Goal: Book appointment/travel/reservation

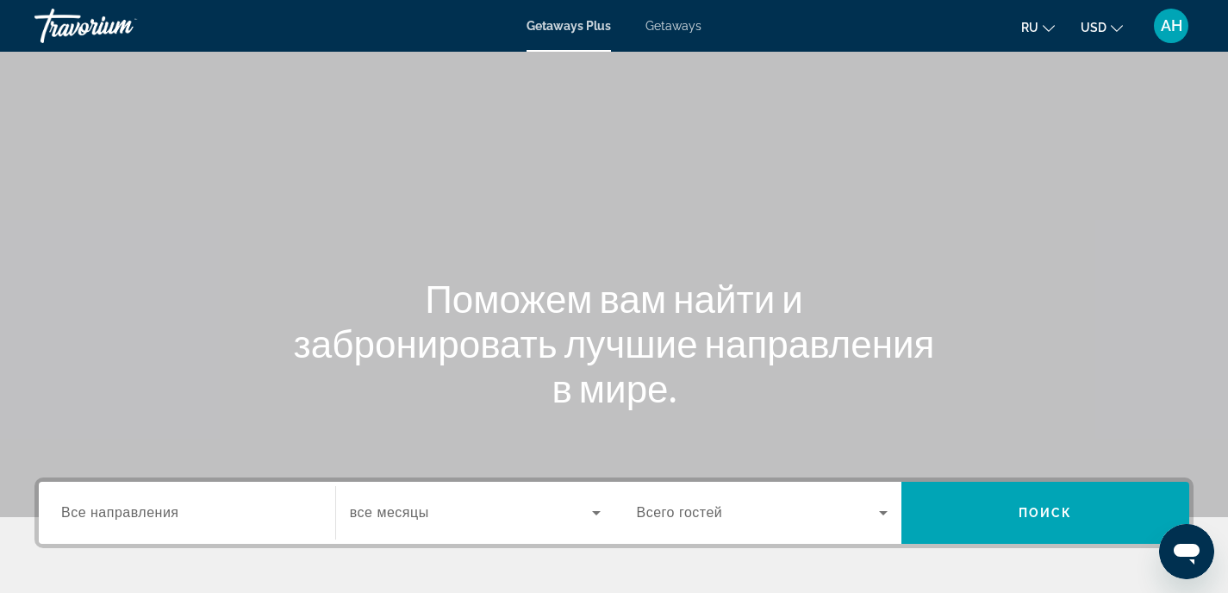
scroll to position [169, 0]
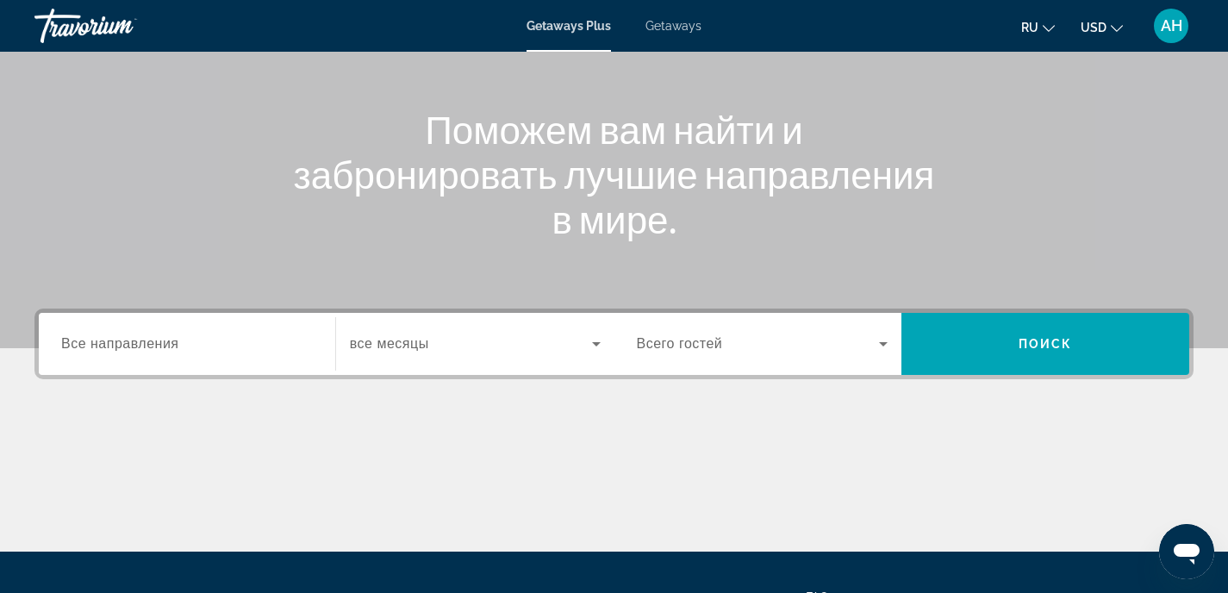
click at [272, 344] on input "Destination Все направления" at bounding box center [187, 344] width 252 height 21
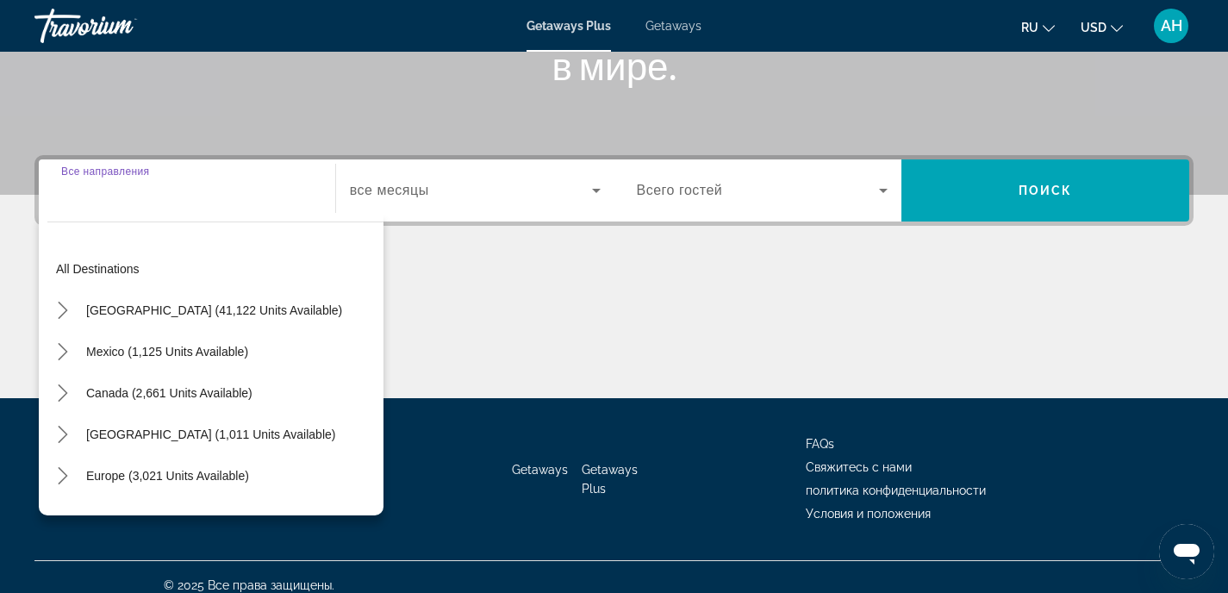
scroll to position [339, 0]
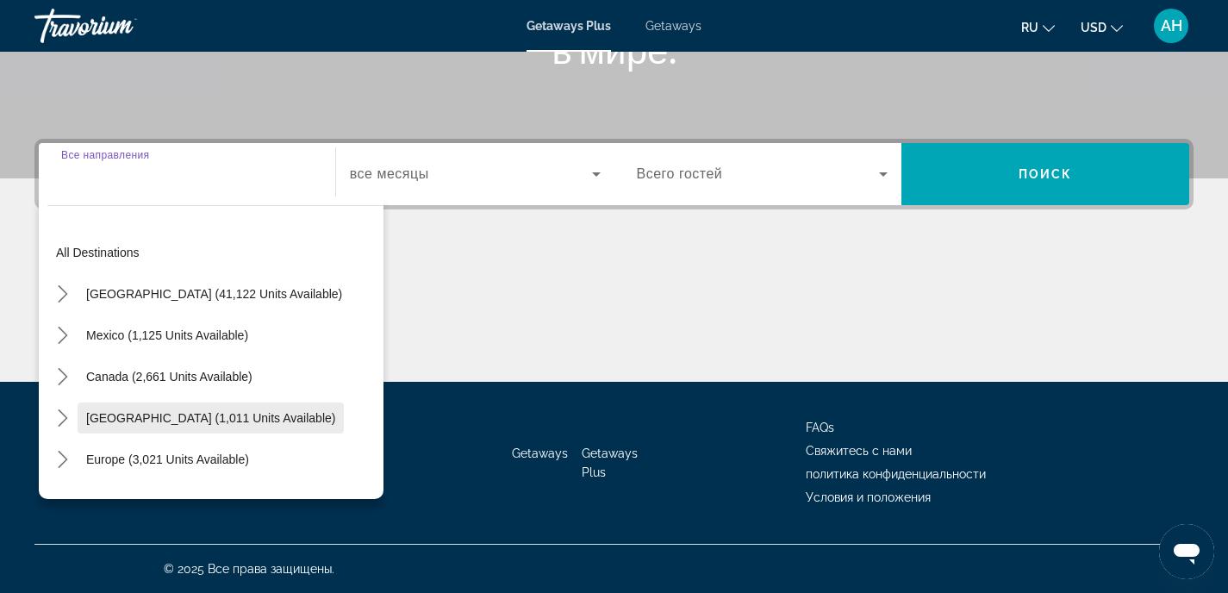
click at [190, 410] on span "Select destination: Caribbean & Atlantic Islands (1,011 units available)" at bounding box center [211, 417] width 266 height 41
type input "**********"
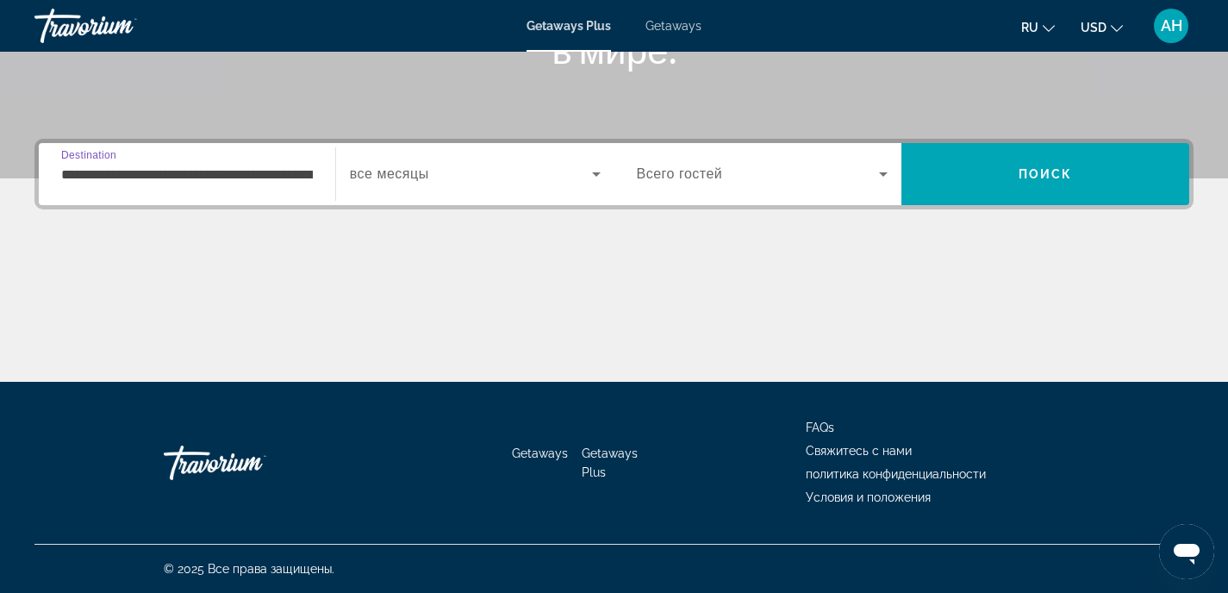
click at [490, 188] on div "Search widget" at bounding box center [475, 174] width 251 height 48
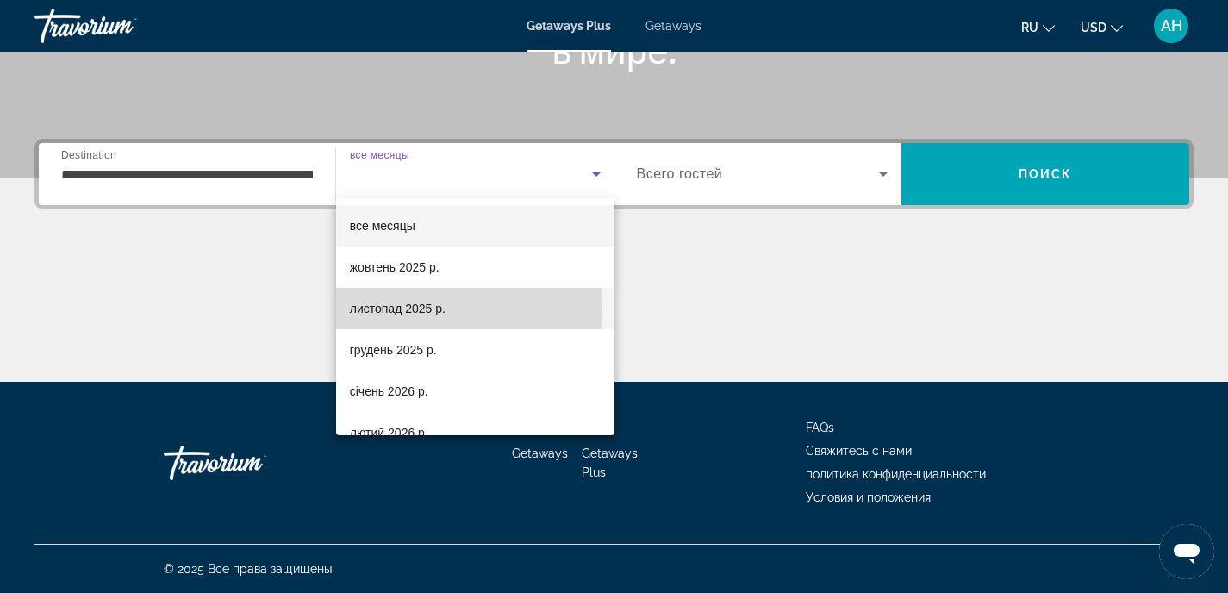
click at [421, 307] on span "листопад 2025 р." at bounding box center [398, 308] width 96 height 21
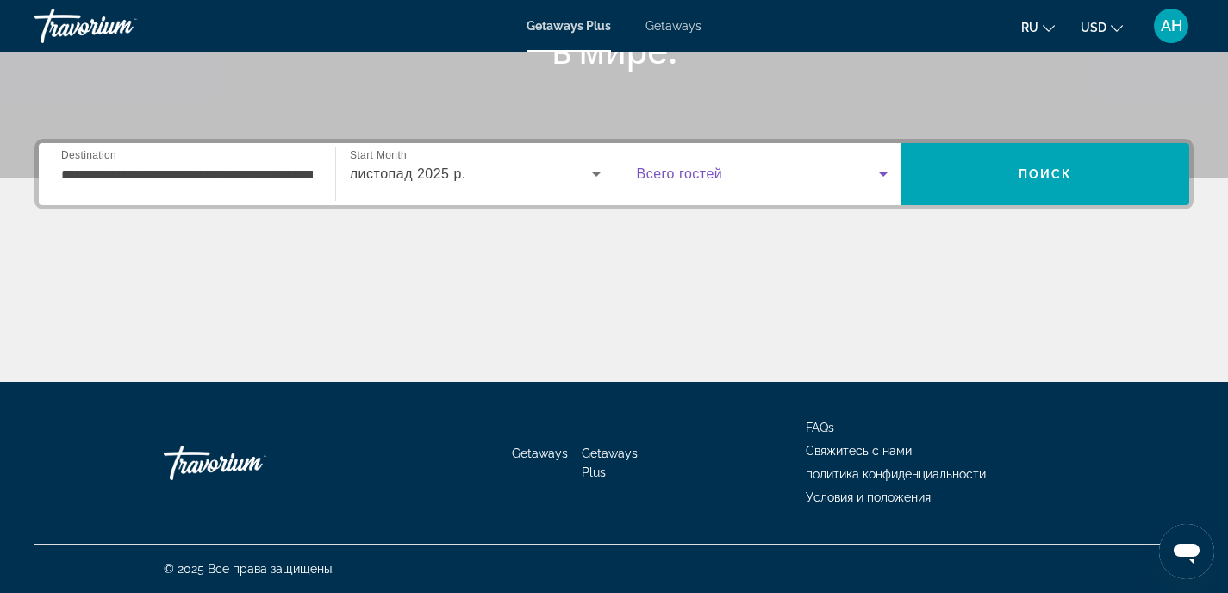
click at [655, 182] on span "Search widget" at bounding box center [758, 174] width 243 height 21
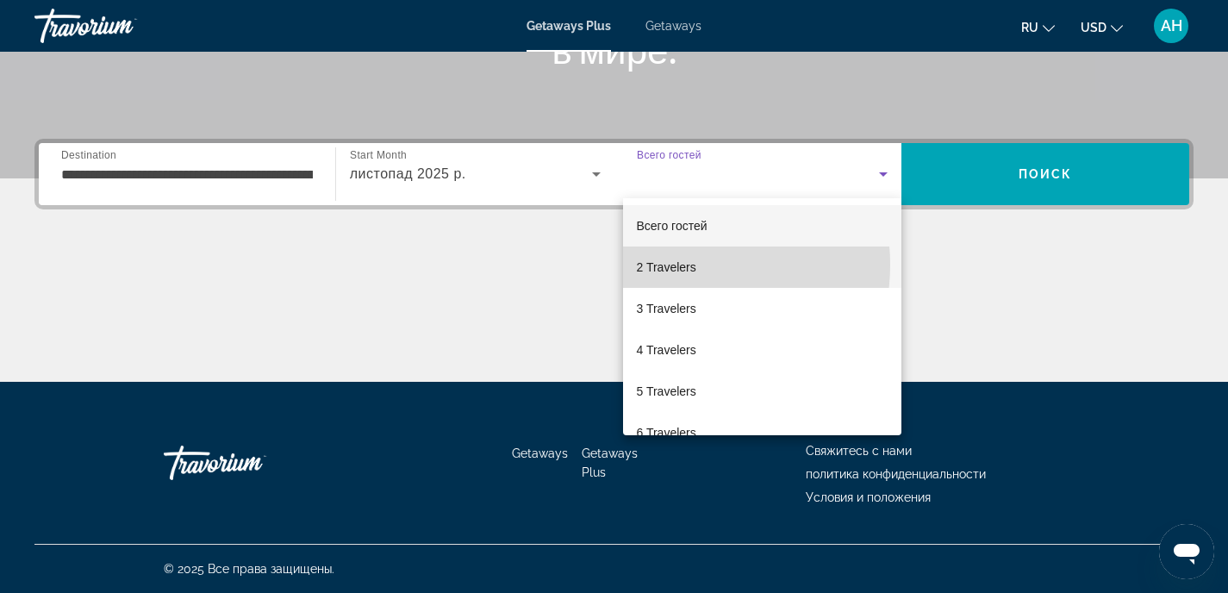
click at [676, 265] on span "2 Travelers" at bounding box center [666, 267] width 59 height 21
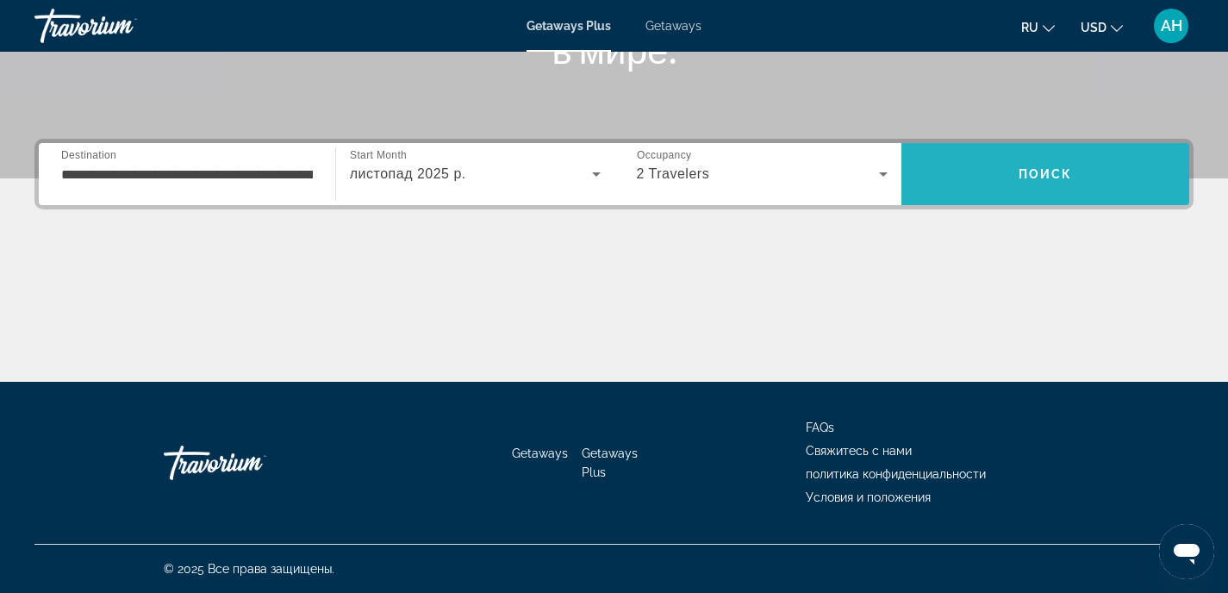
click at [970, 184] on span "Search" at bounding box center [1046, 173] width 288 height 41
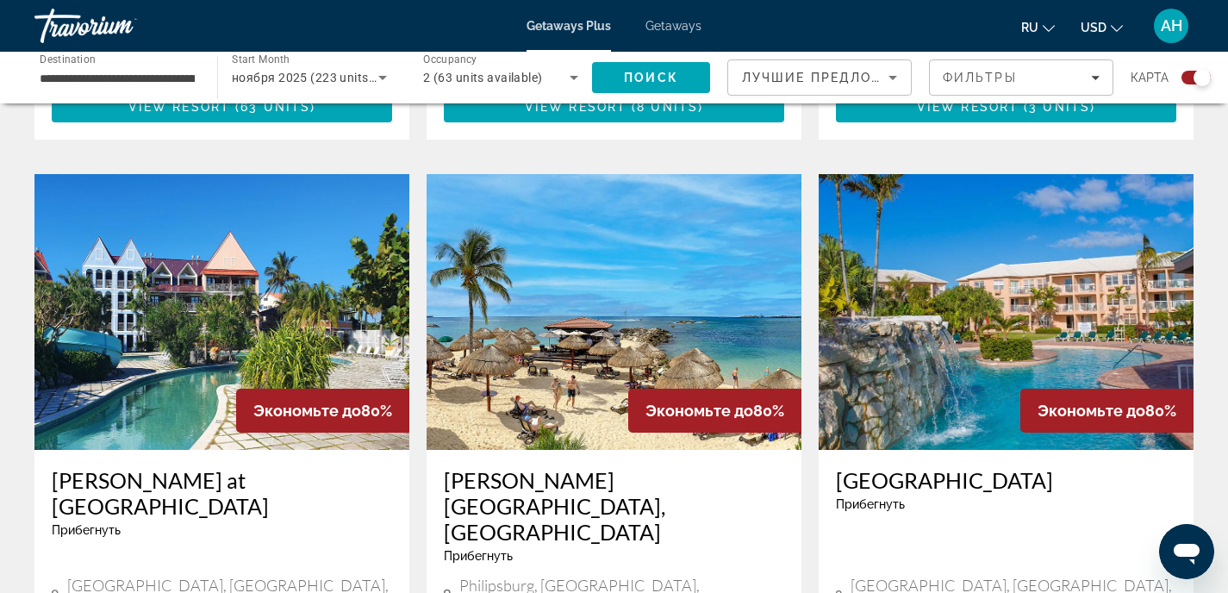
scroll to position [2731, 0]
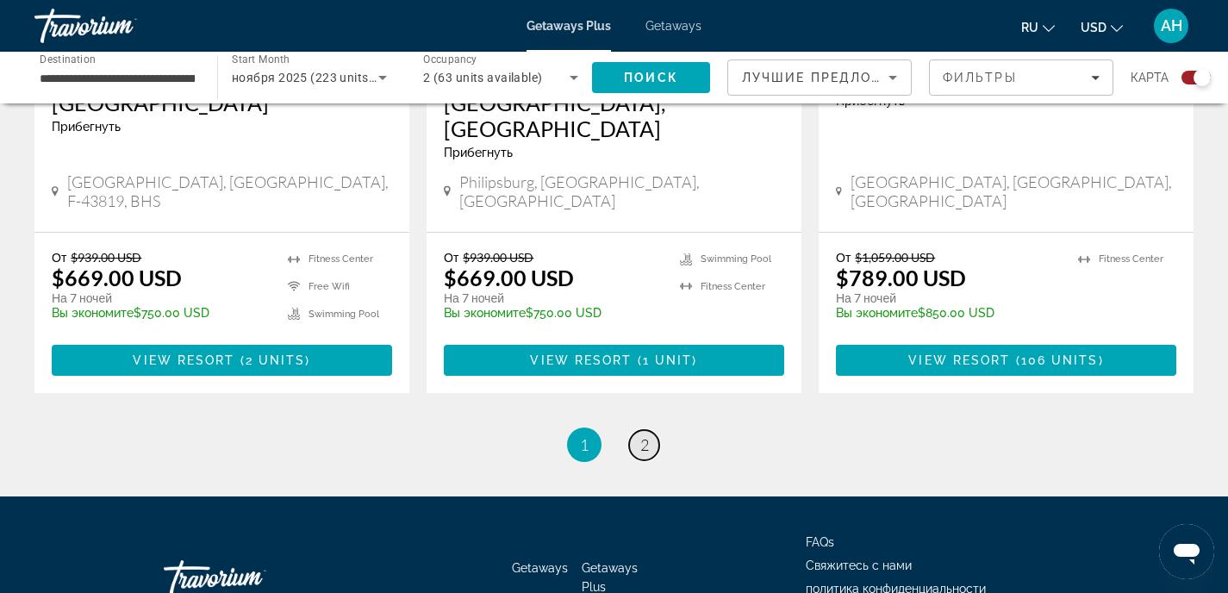
click at [642, 435] on span "2" at bounding box center [644, 444] width 9 height 19
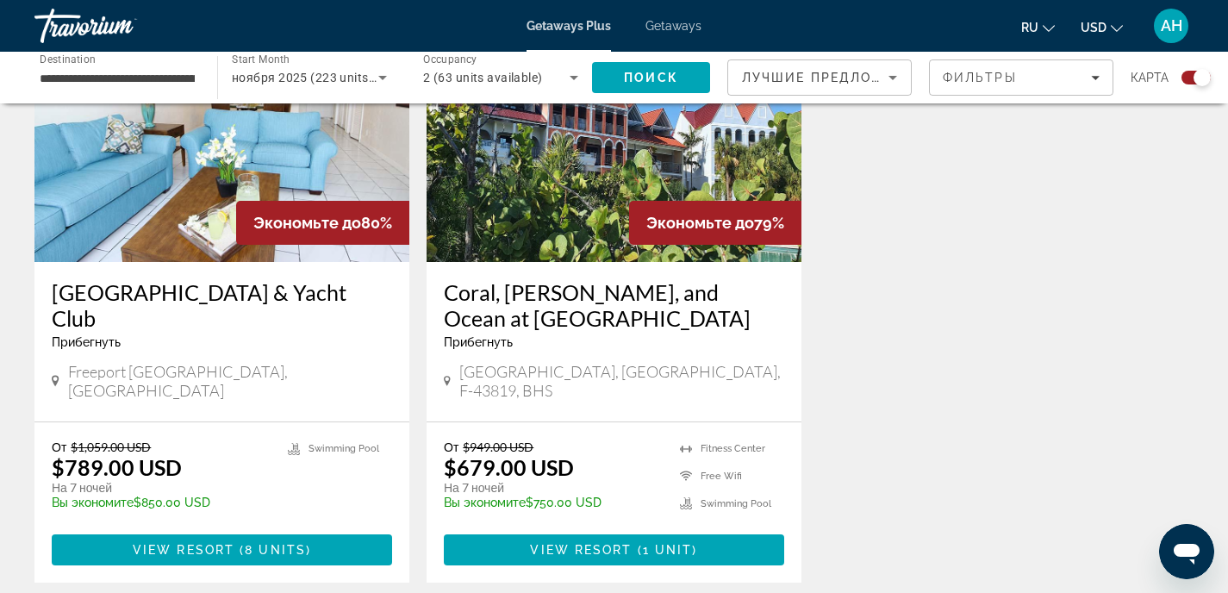
scroll to position [652, 0]
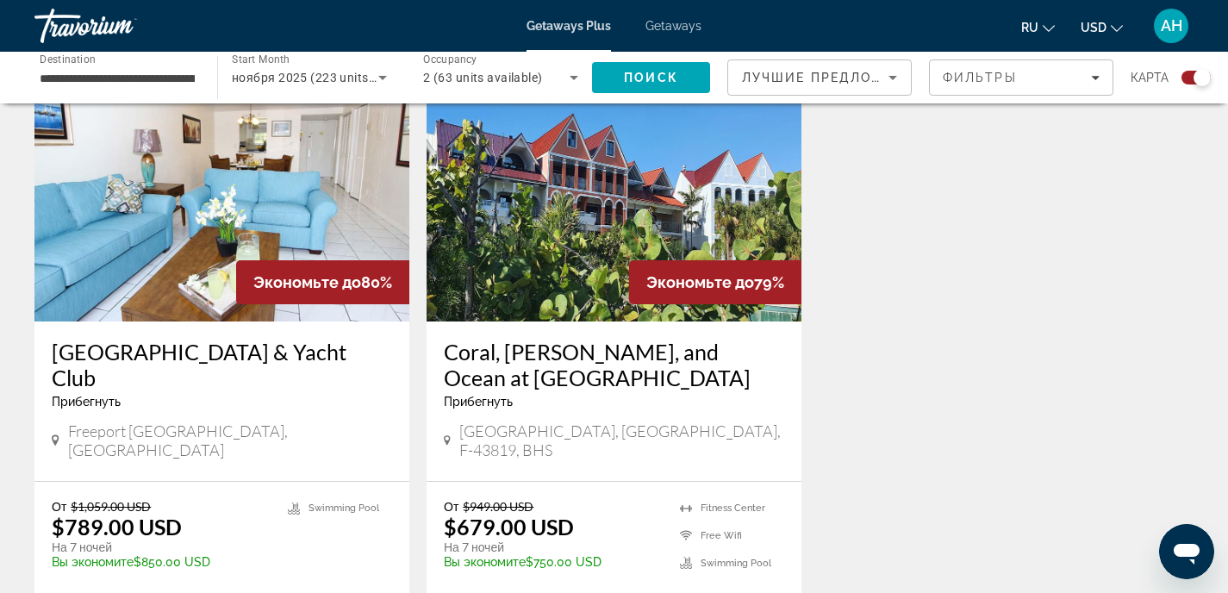
click at [491, 283] on img "Main content" at bounding box center [614, 184] width 375 height 276
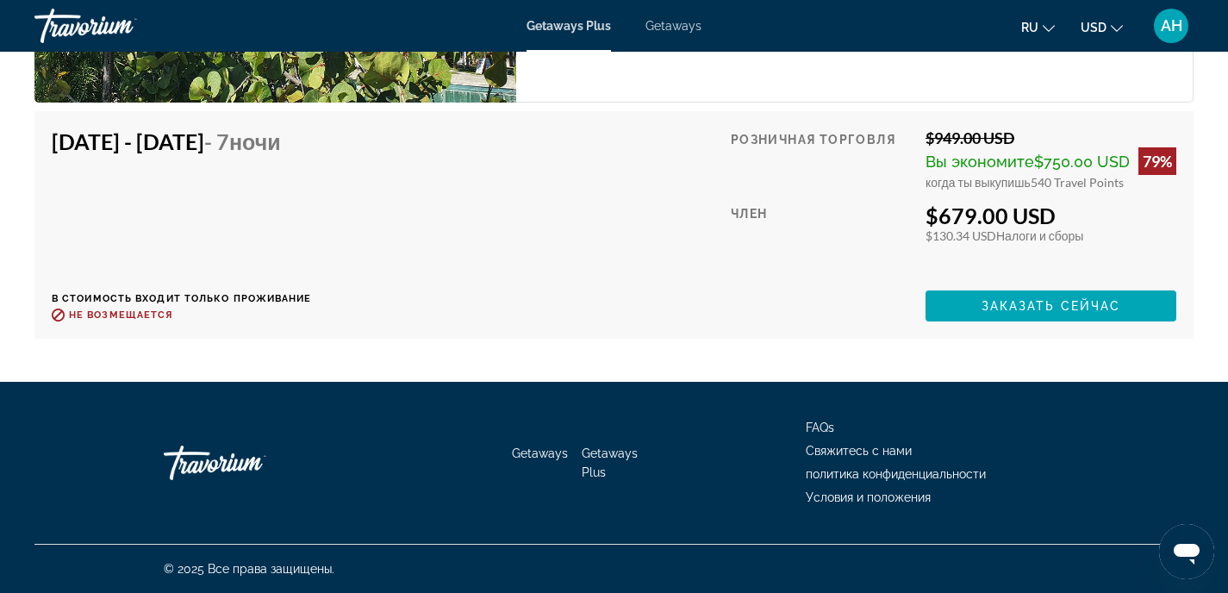
scroll to position [2624, 0]
